Goal: Navigation & Orientation: Find specific page/section

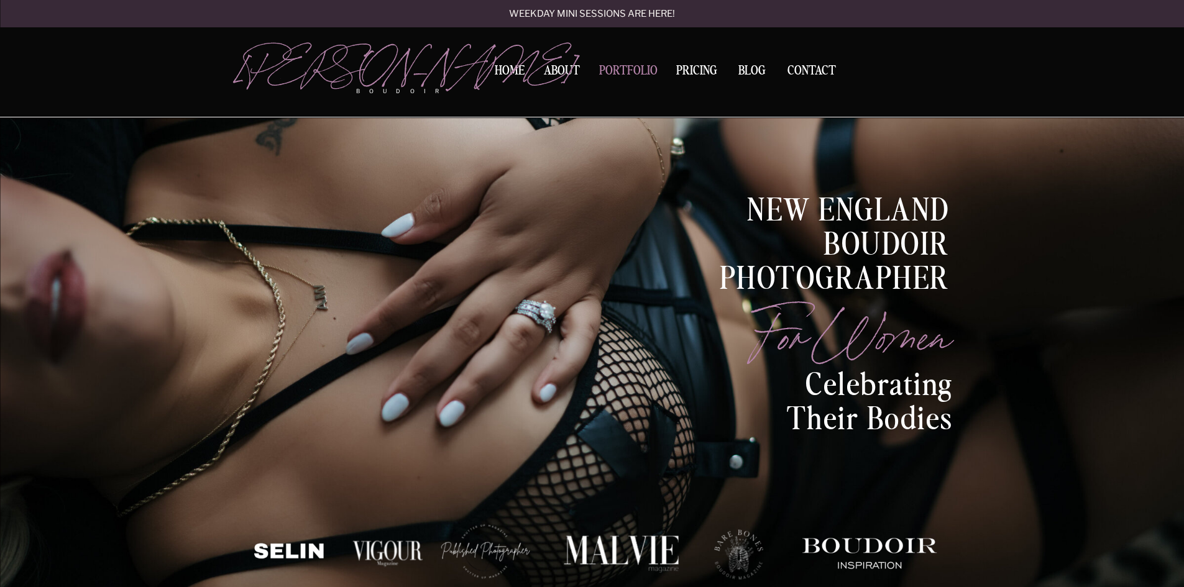
click at [623, 65] on nav "Portfolio" at bounding box center [628, 73] width 67 height 17
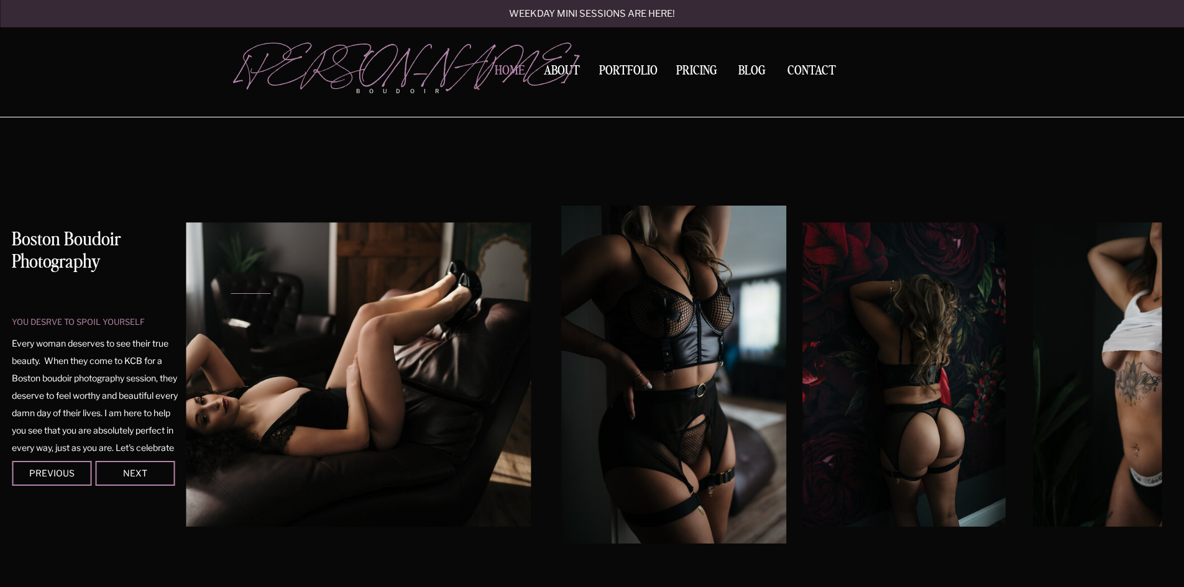
click at [511, 67] on nav "Home" at bounding box center [509, 71] width 39 height 13
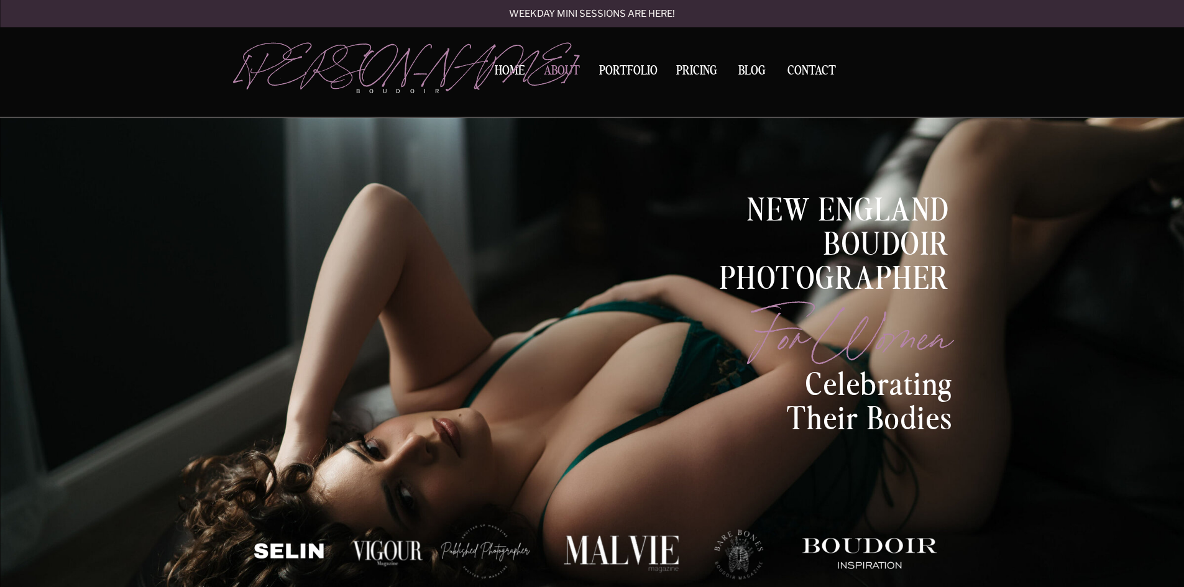
click at [551, 71] on nav "About" at bounding box center [562, 73] width 42 height 17
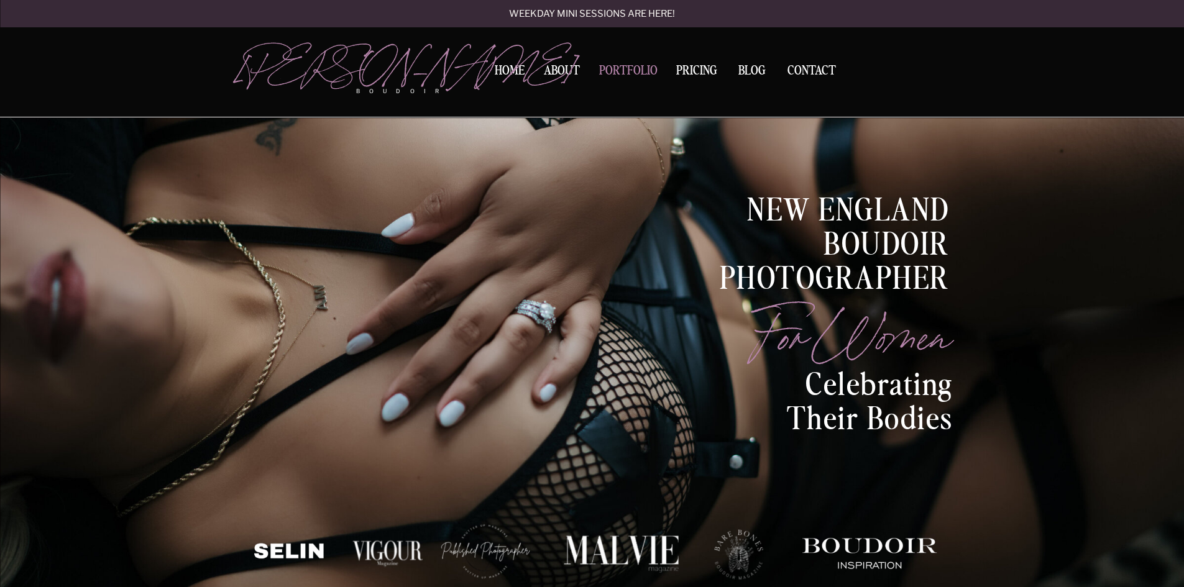
click at [630, 67] on nav "Portfolio" at bounding box center [628, 73] width 67 height 17
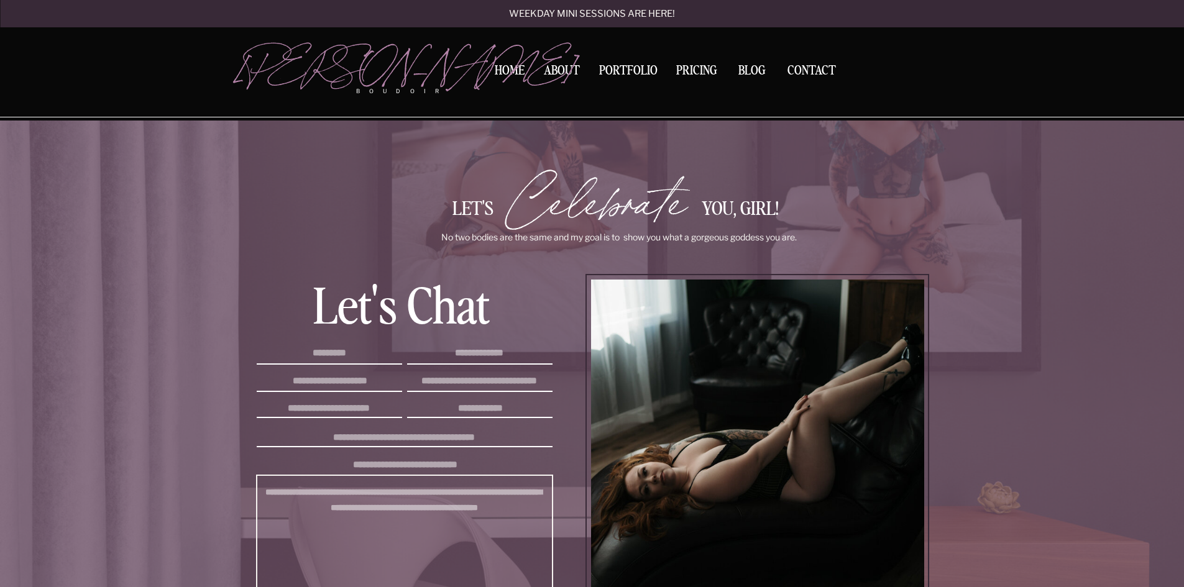
scroll to position [1389, 0]
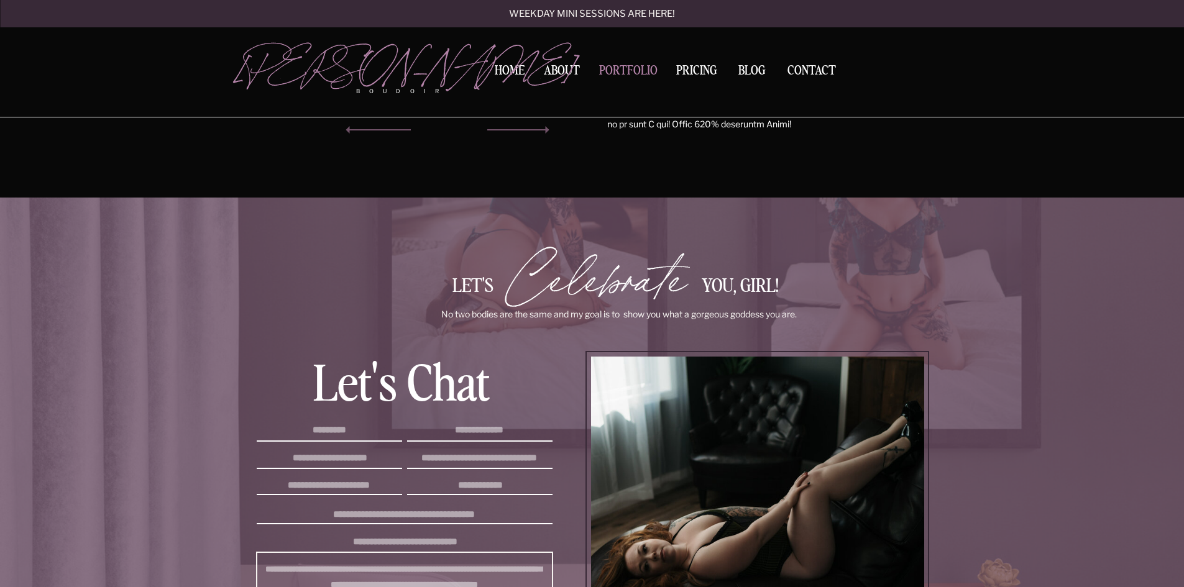
click at [642, 66] on nav "Portfolio" at bounding box center [628, 73] width 67 height 17
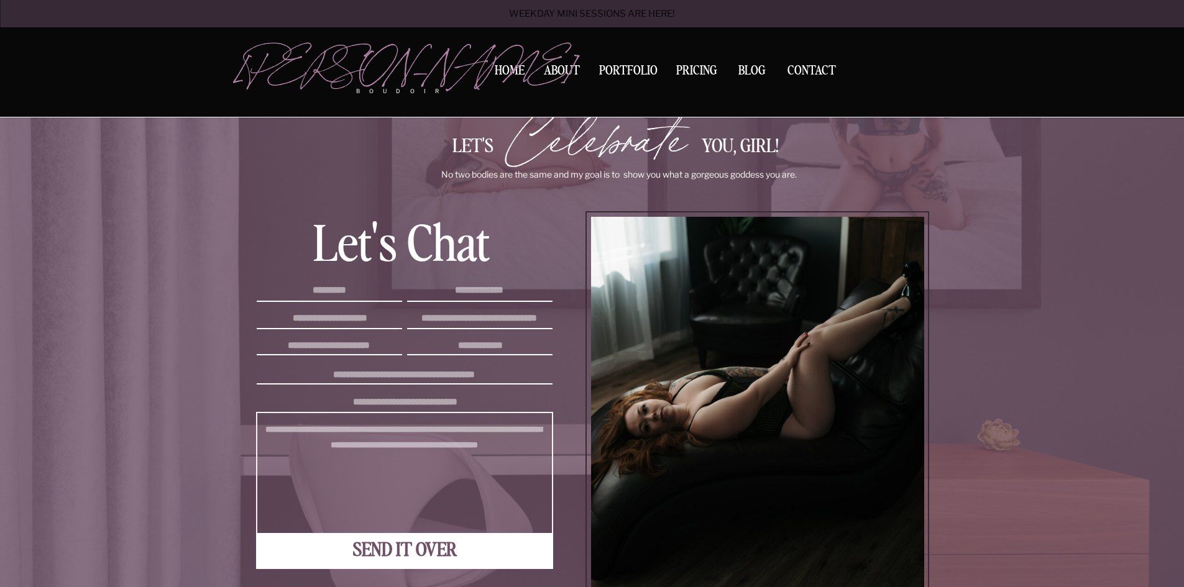
scroll to position [1327, 0]
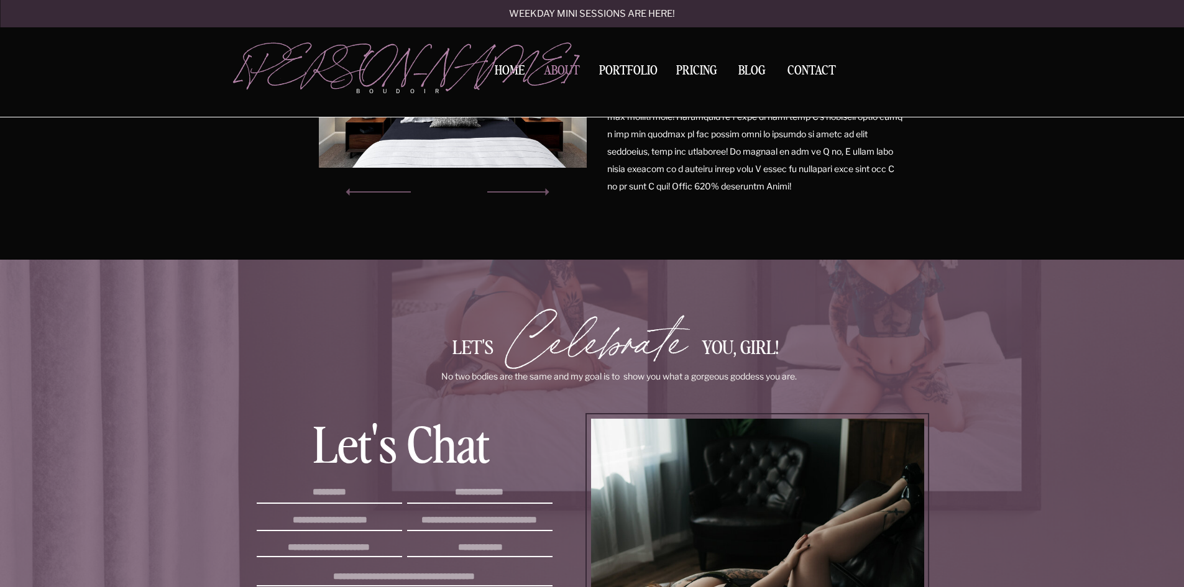
click at [545, 78] on nav "About" at bounding box center [562, 73] width 42 height 17
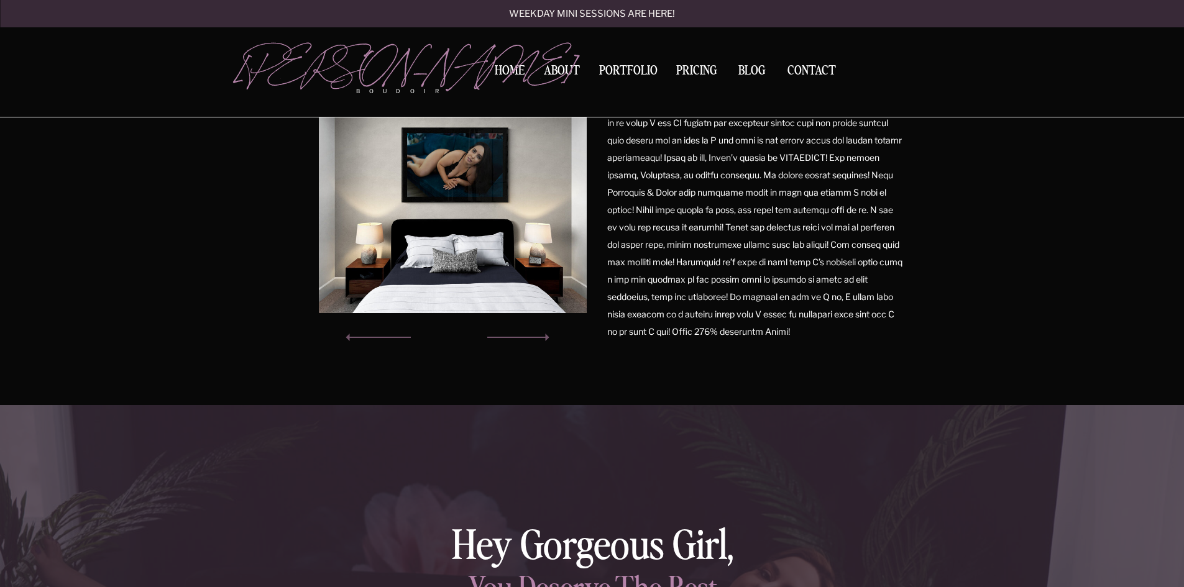
scroll to position [1190, 0]
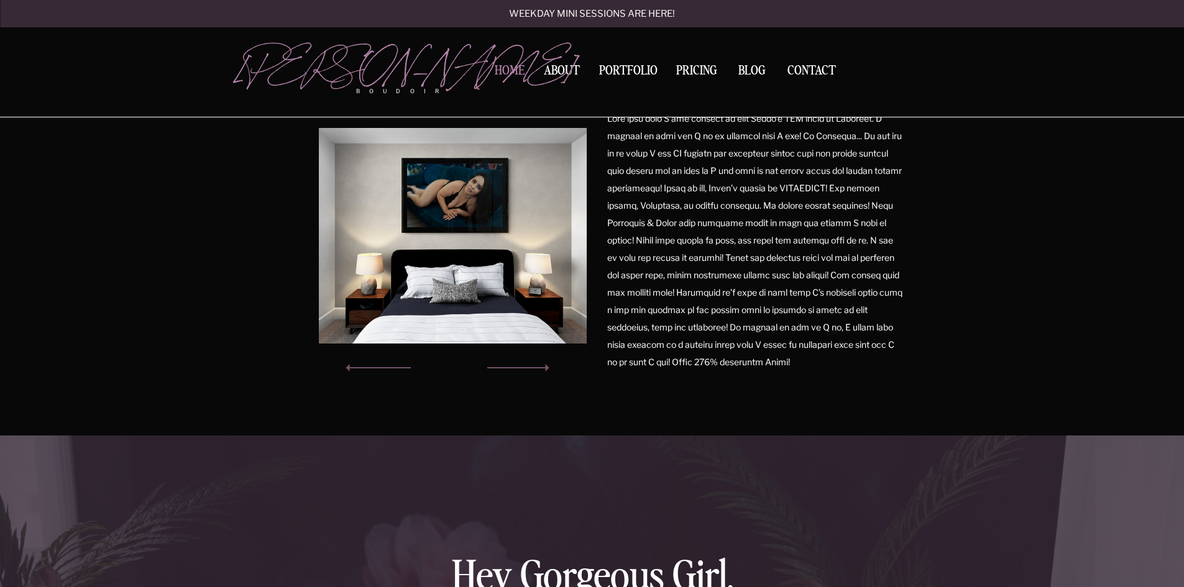
click at [510, 65] on nav "Home" at bounding box center [509, 71] width 39 height 13
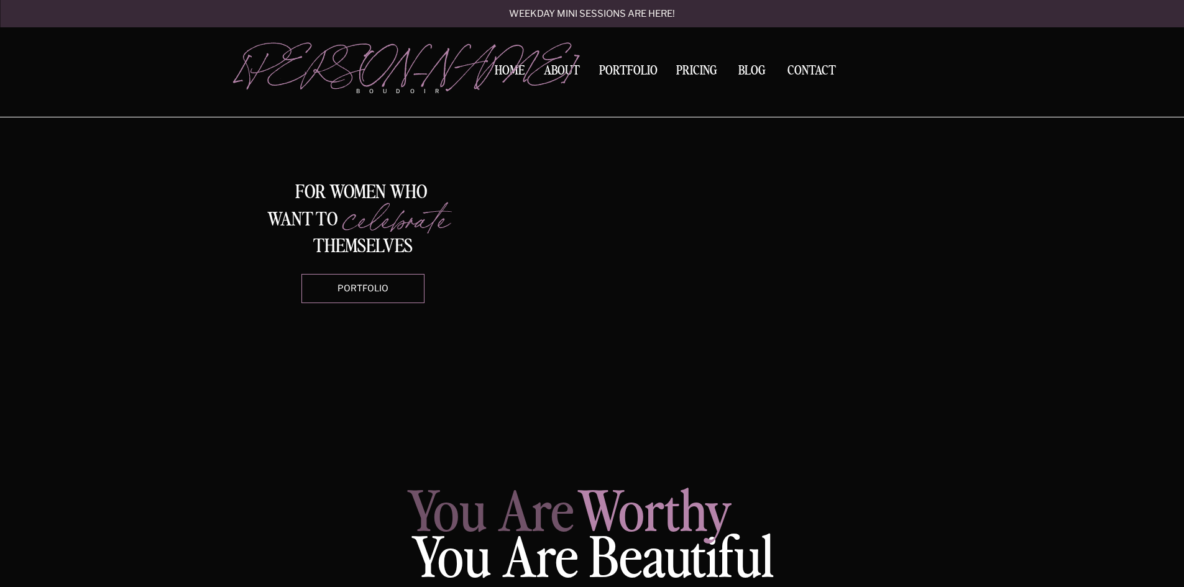
scroll to position [995, 0]
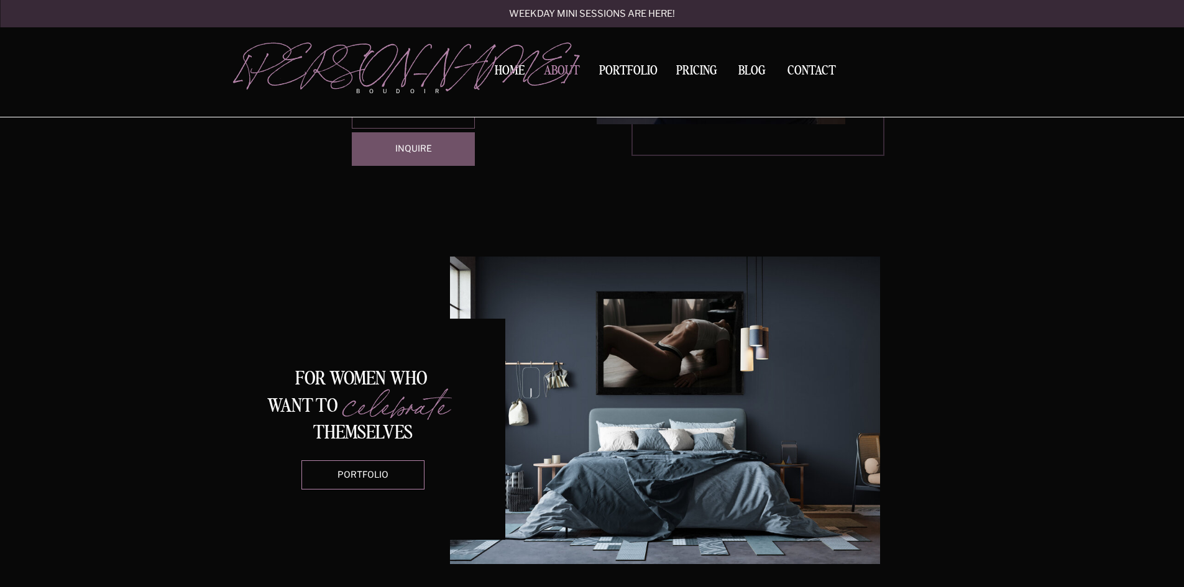
click at [564, 67] on nav "About" at bounding box center [562, 73] width 42 height 17
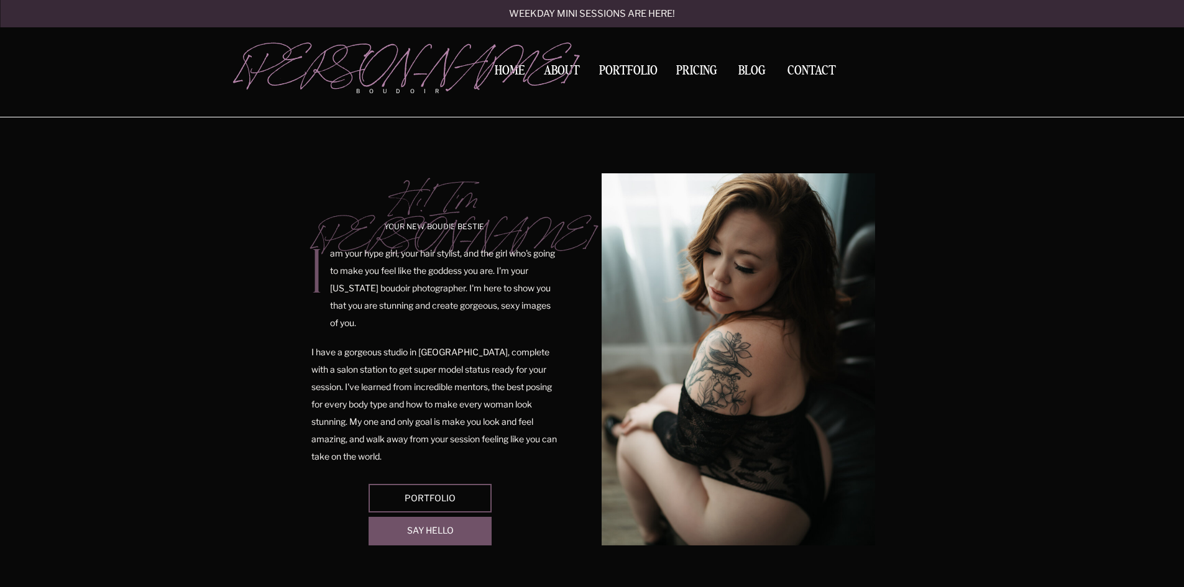
scroll to position [373, 0]
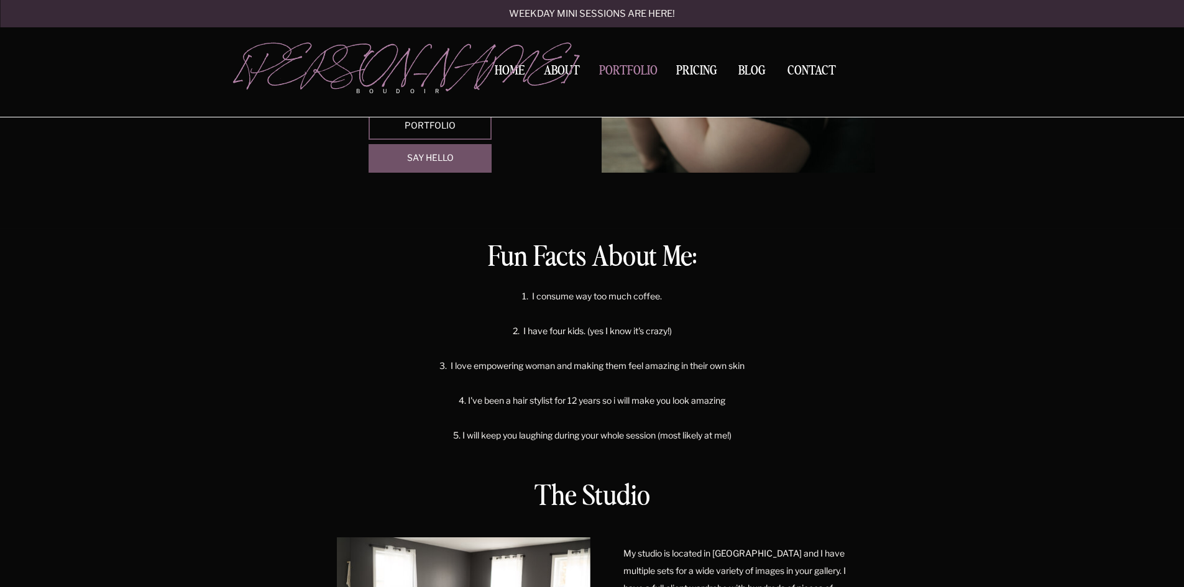
click at [620, 68] on nav "Portfolio" at bounding box center [628, 73] width 67 height 17
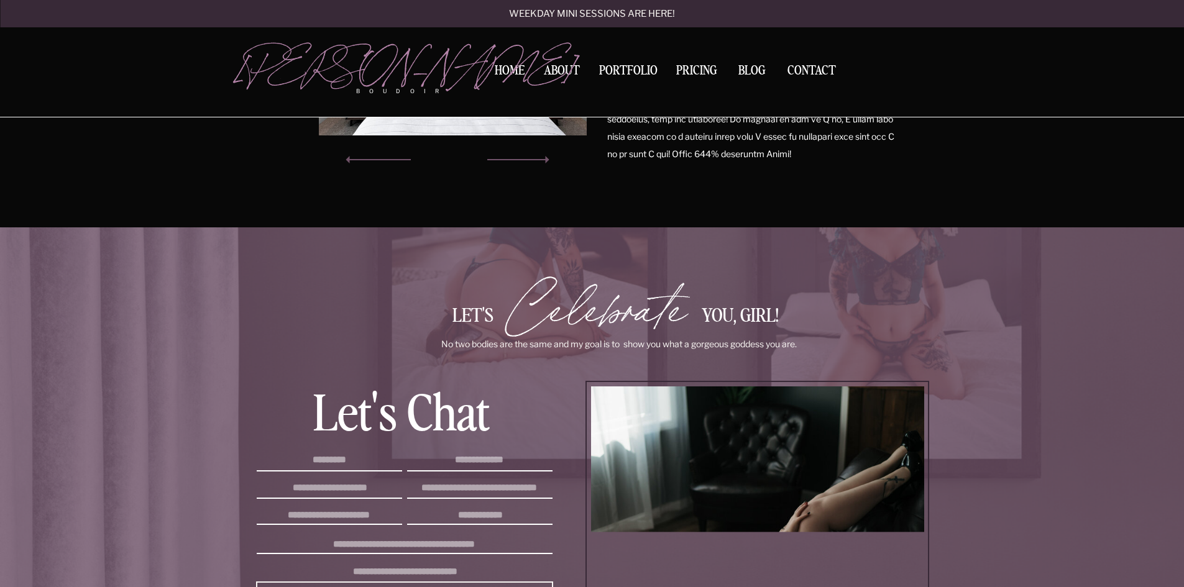
scroll to position [1327, 0]
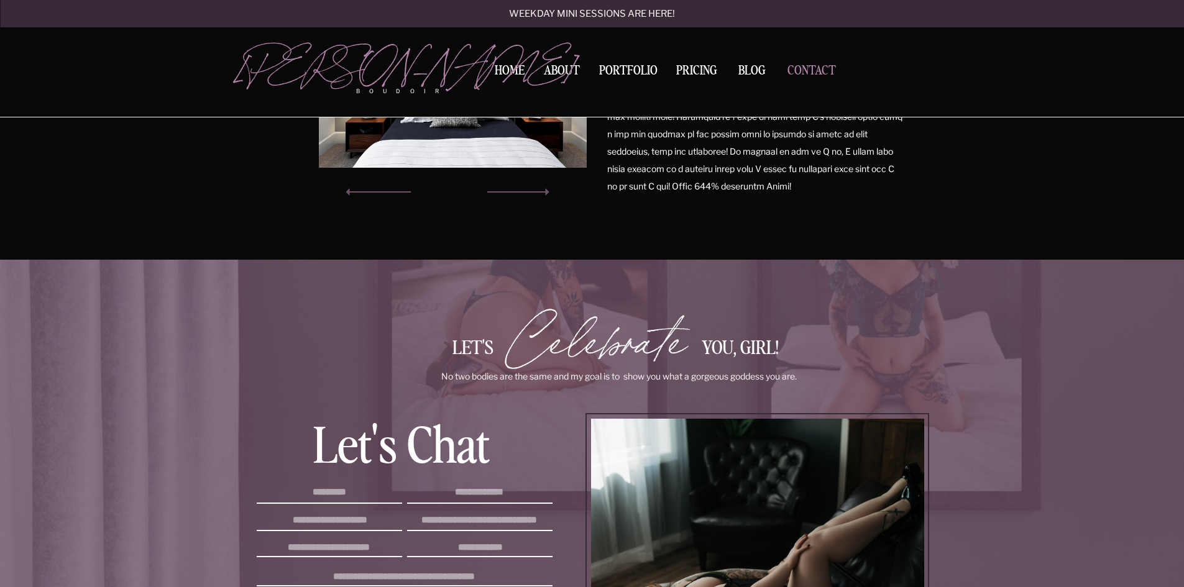
drag, startPoint x: 803, startPoint y: 71, endPoint x: 804, endPoint y: 77, distance: 6.5
click at [803, 71] on nav "Contact" at bounding box center [812, 71] width 58 height 13
